Goal: Transaction & Acquisition: Download file/media

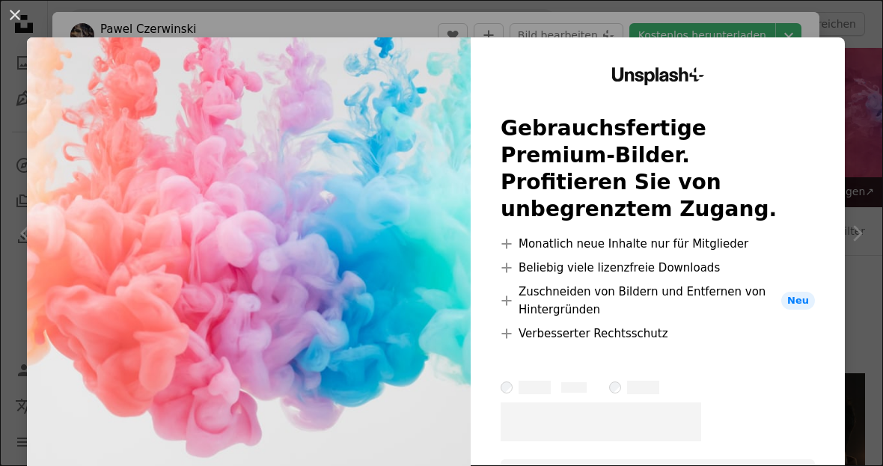
scroll to position [386, 0]
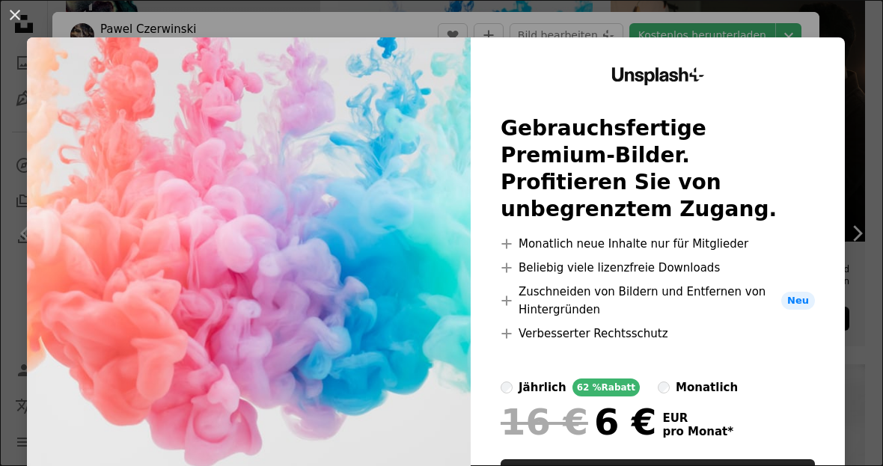
click at [10, 16] on button "An X shape" at bounding box center [15, 15] width 18 height 18
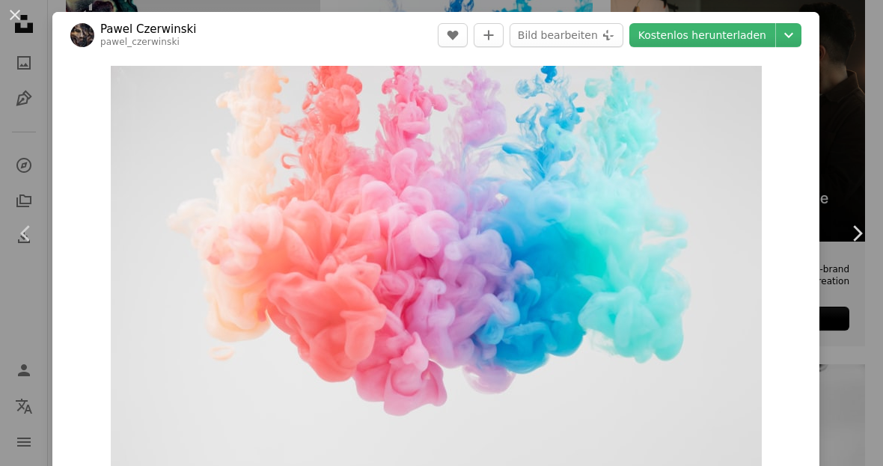
click at [791, 42] on icon "Chevron down" at bounding box center [789, 35] width 24 height 18
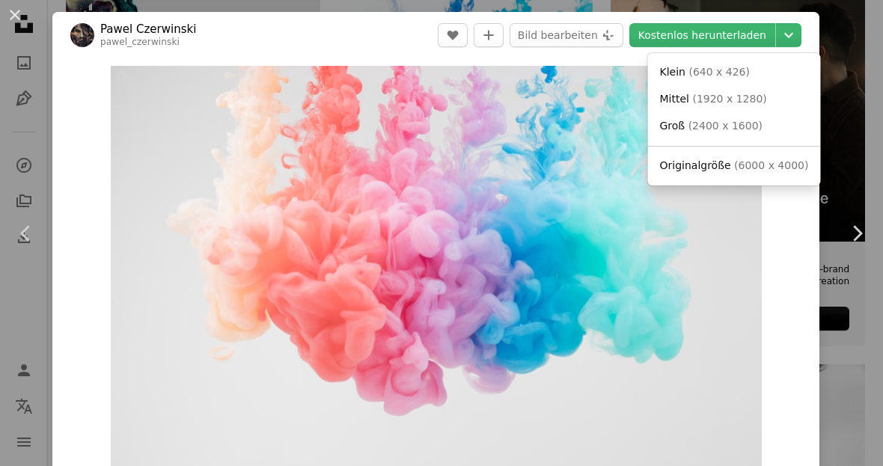
click at [799, 32] on icon "Chevron down" at bounding box center [789, 35] width 24 height 18
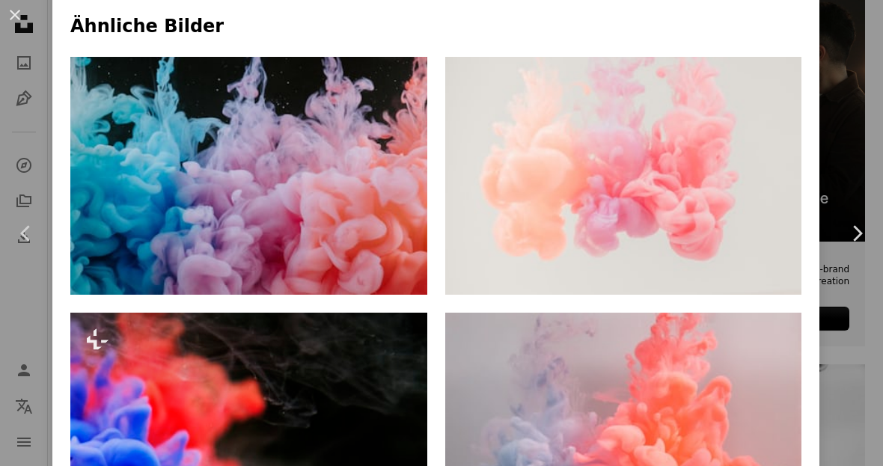
scroll to position [975, 0]
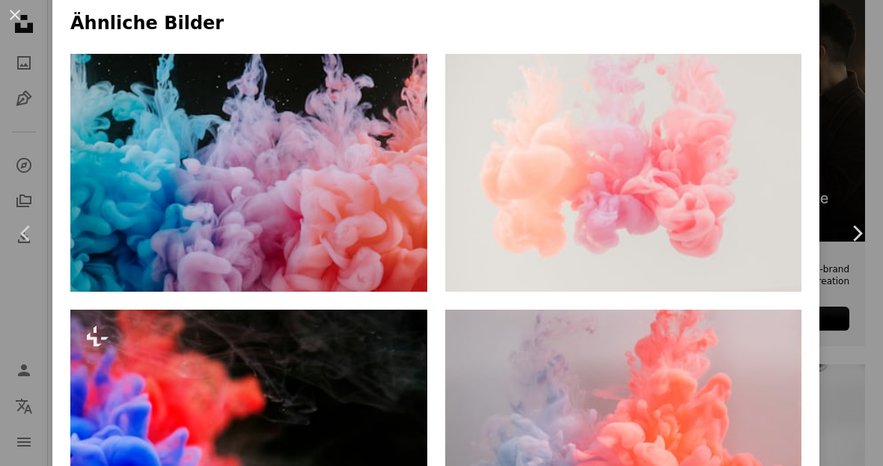
click at [731, 183] on img at bounding box center [623, 173] width 357 height 238
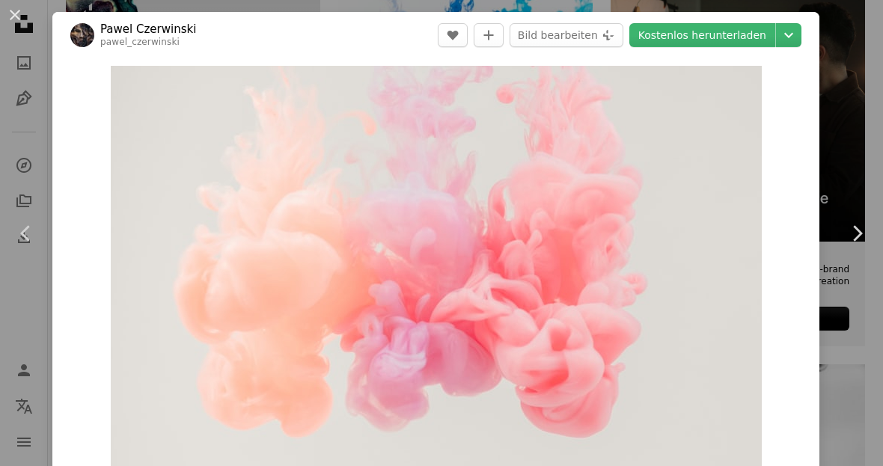
click at [801, 30] on icon "Chevron down" at bounding box center [789, 35] width 24 height 18
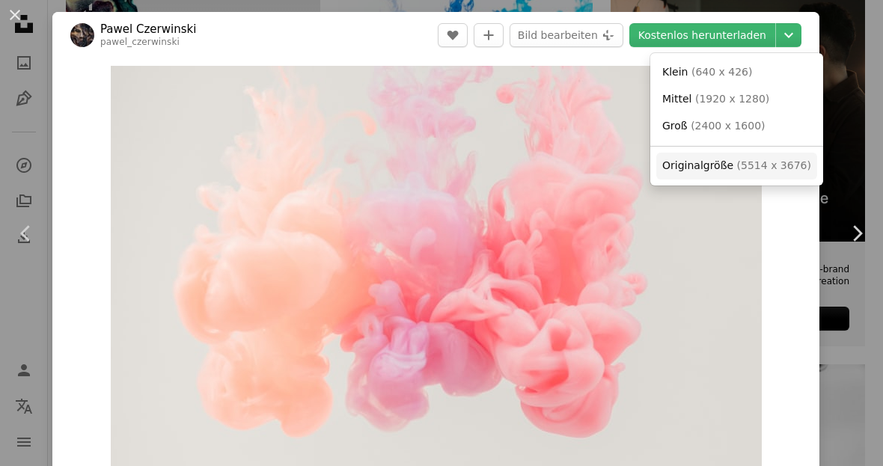
click at [706, 162] on span "Originalgröße" at bounding box center [697, 165] width 71 height 12
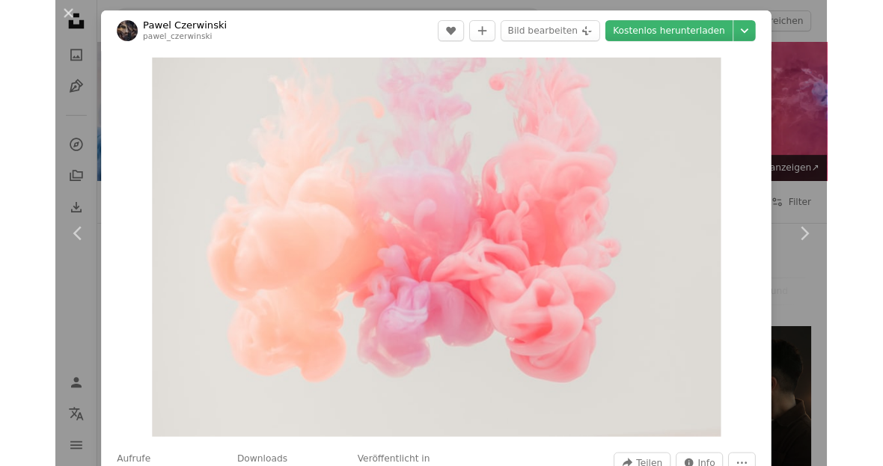
scroll to position [386, 0]
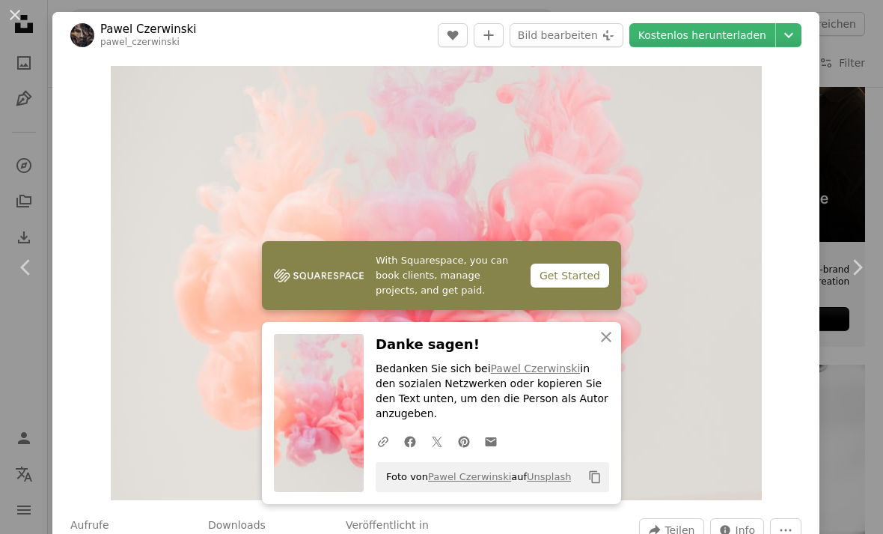
click at [20, 16] on button "An X shape" at bounding box center [15, 15] width 18 height 18
